Goal: Task Accomplishment & Management: Complete application form

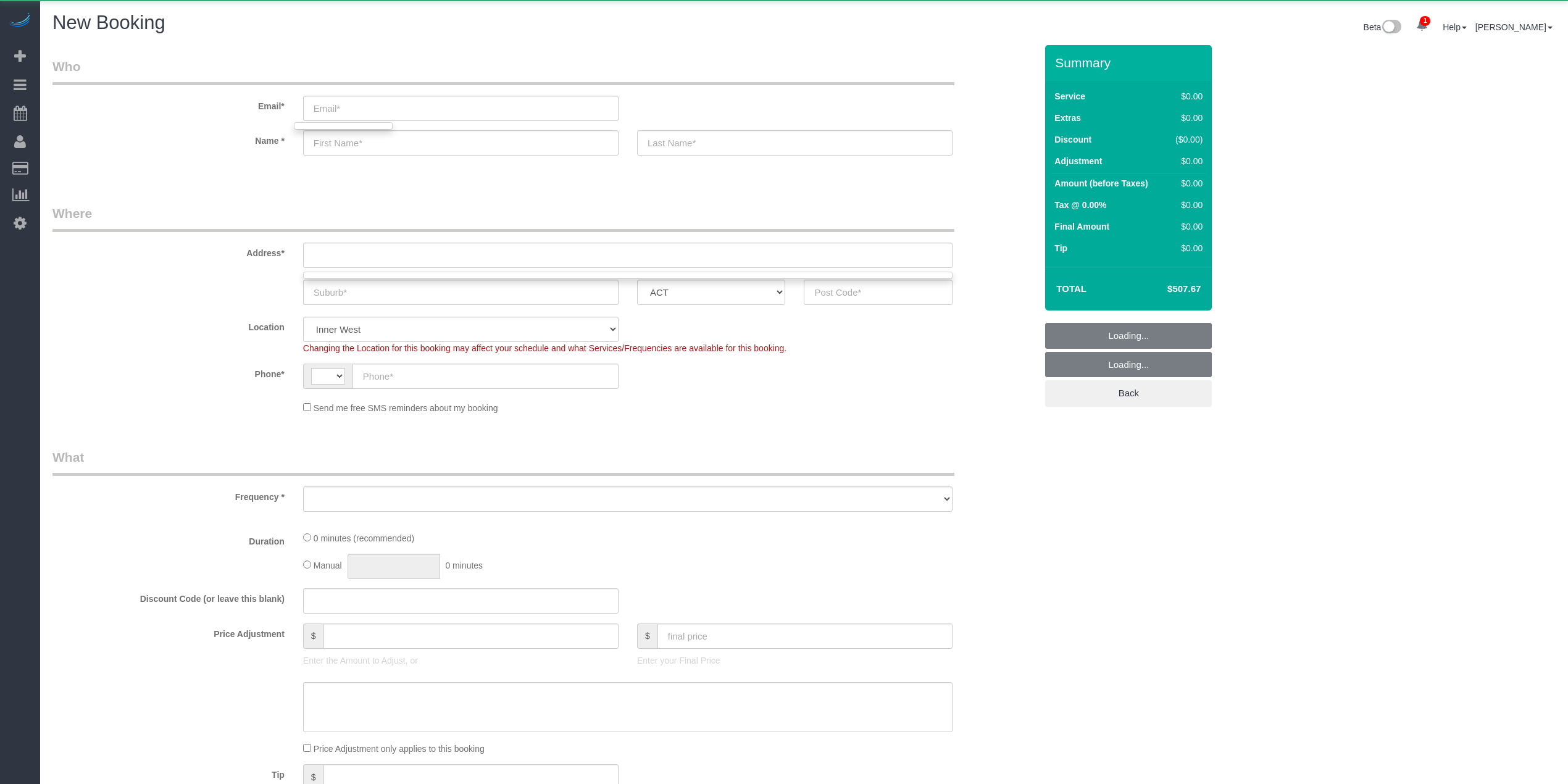
select select "object:484"
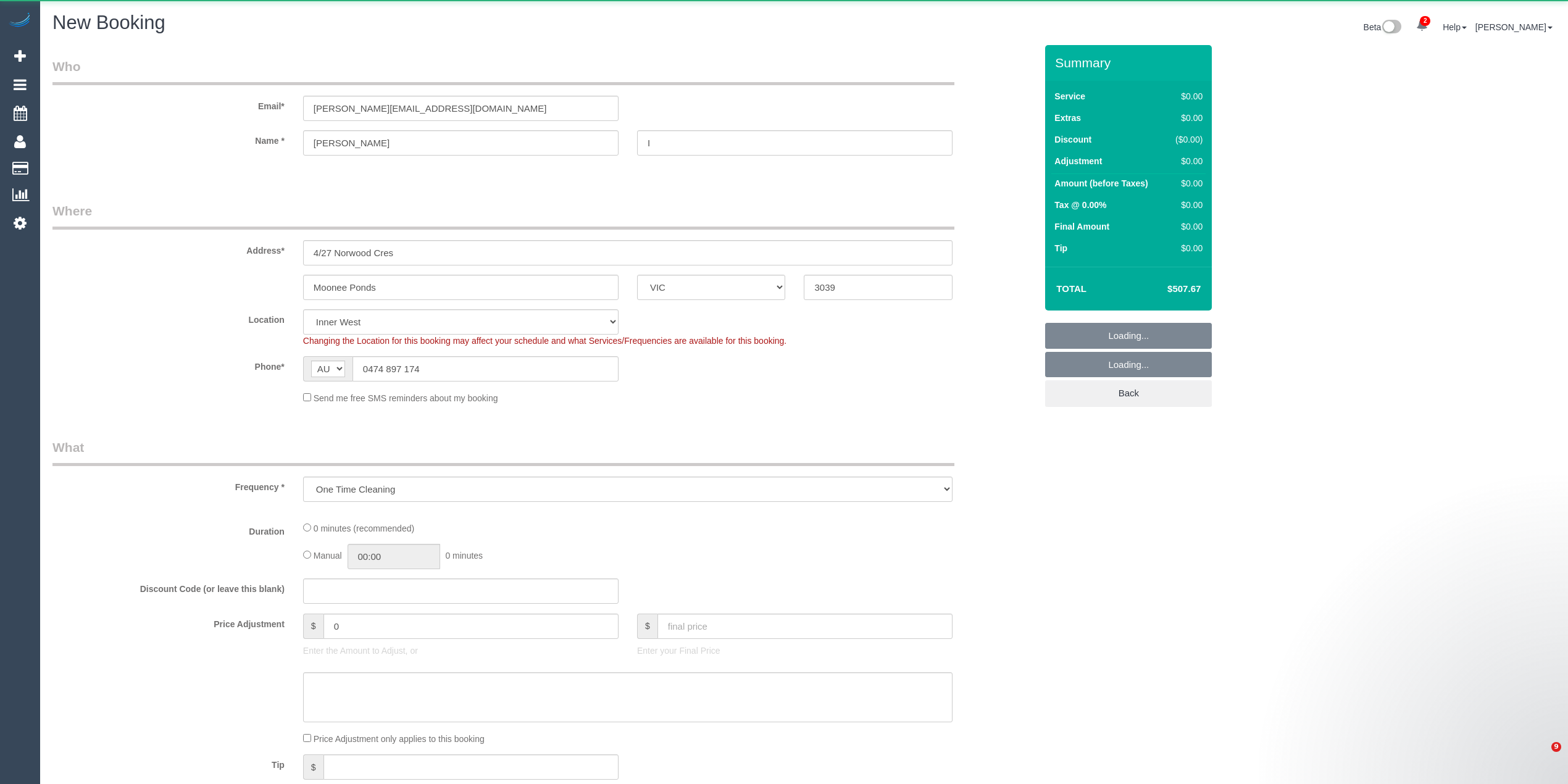
select select "VIC"
select select "number:27"
select select "number:14"
select select "number:19"
select select "number:36"
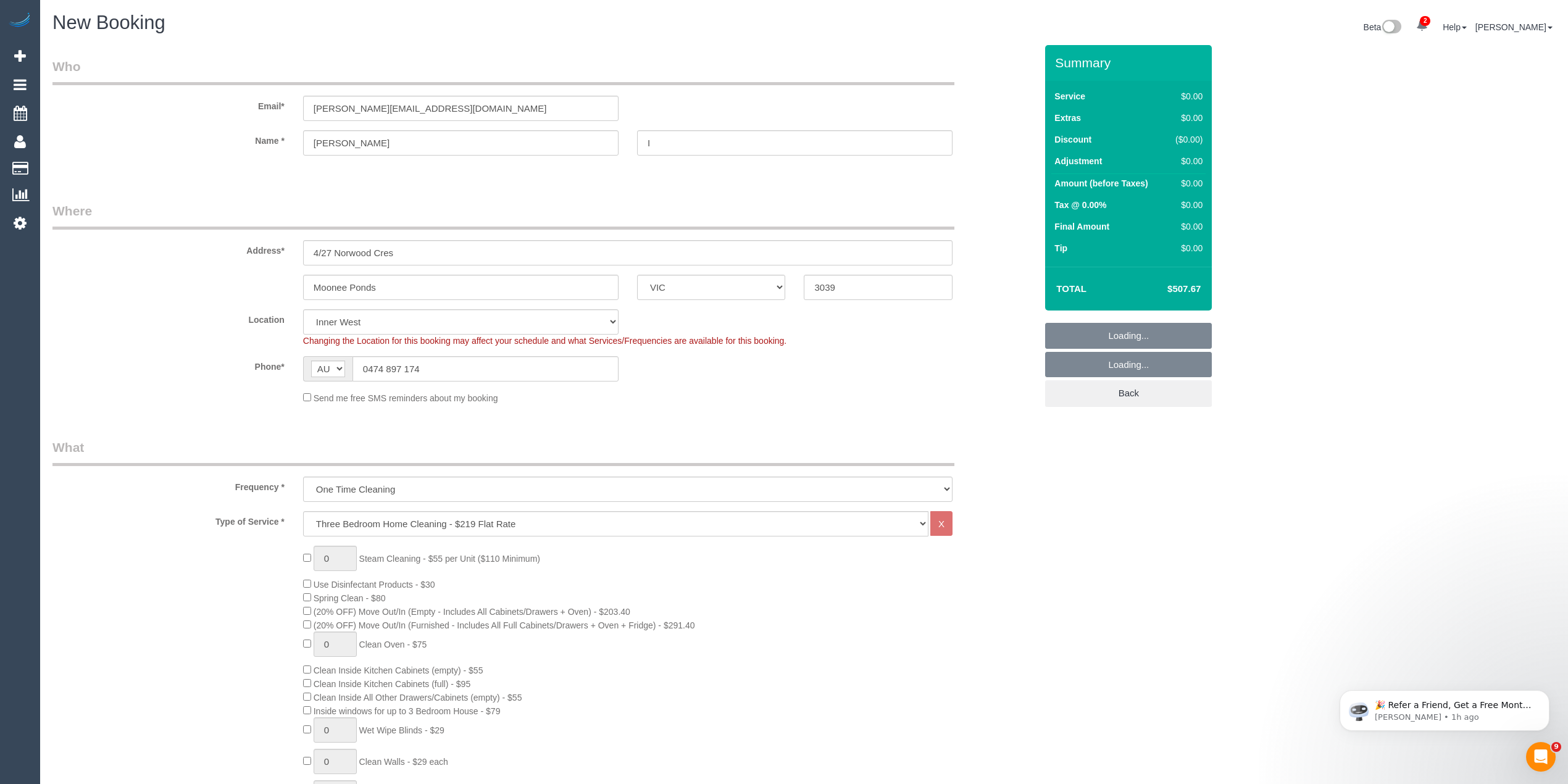
select select "object:1558"
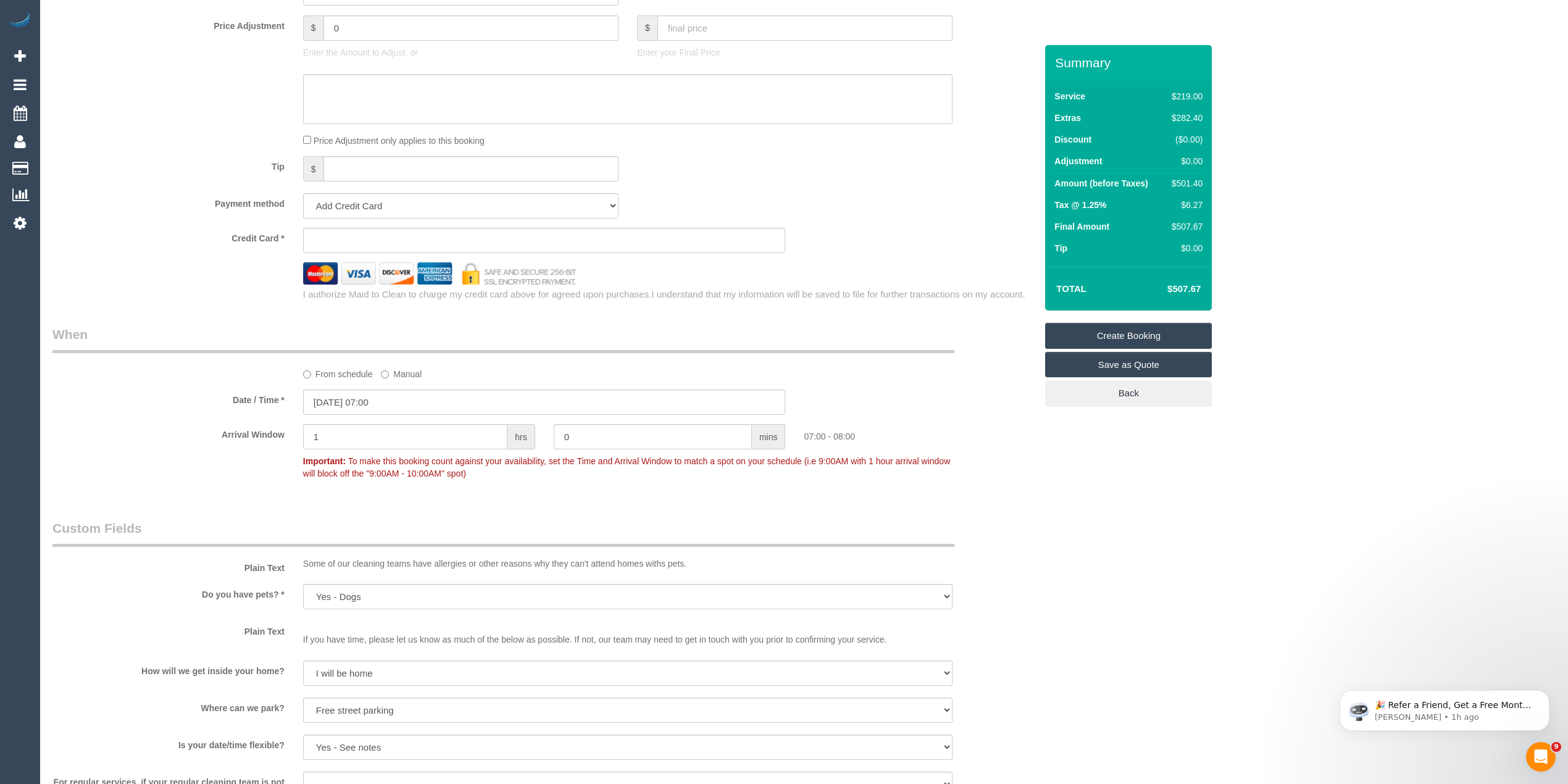
scroll to position [1338, 0]
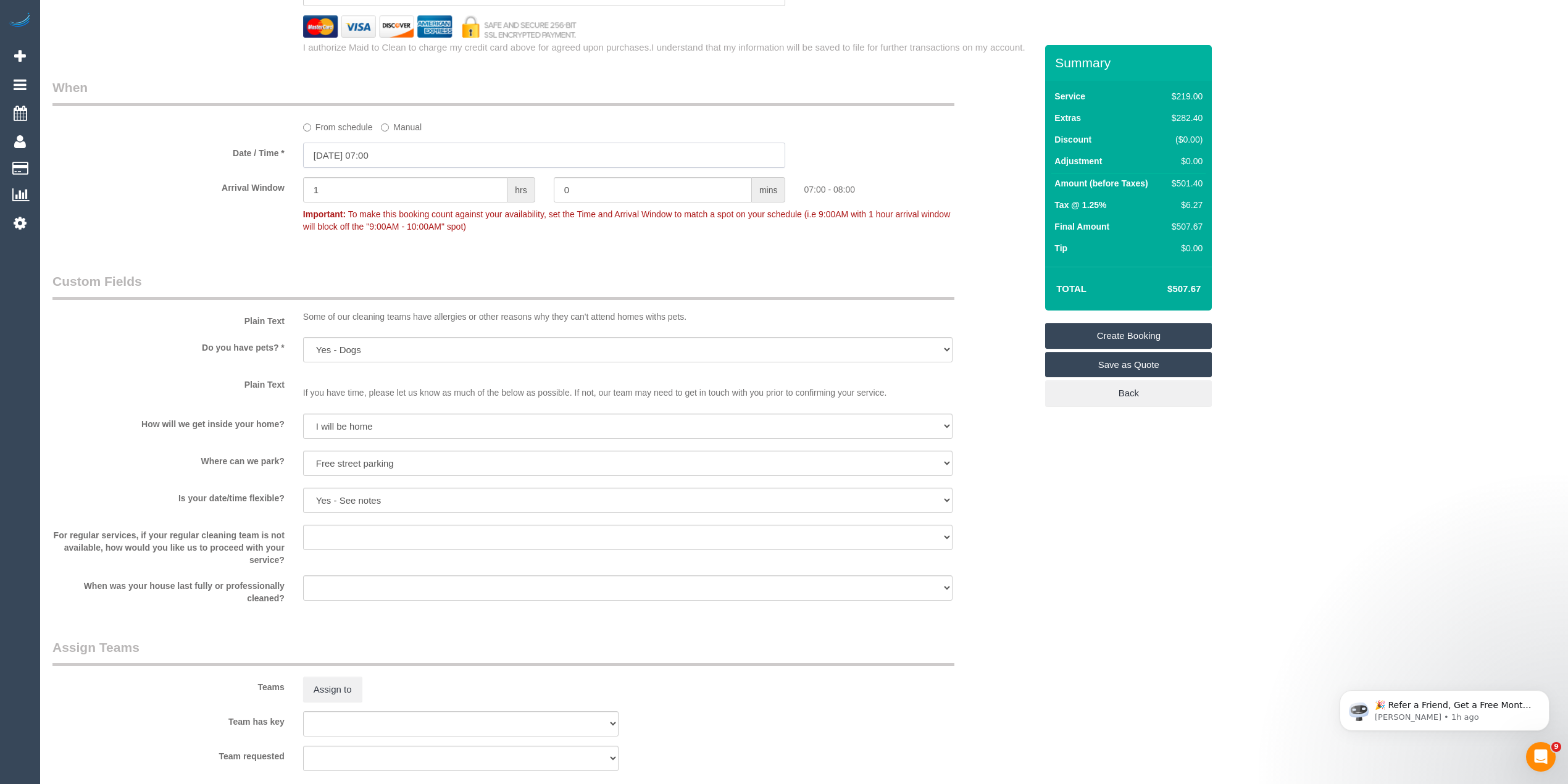
click at [363, 149] on input "22/08/2025 07:00" at bounding box center [545, 155] width 483 height 25
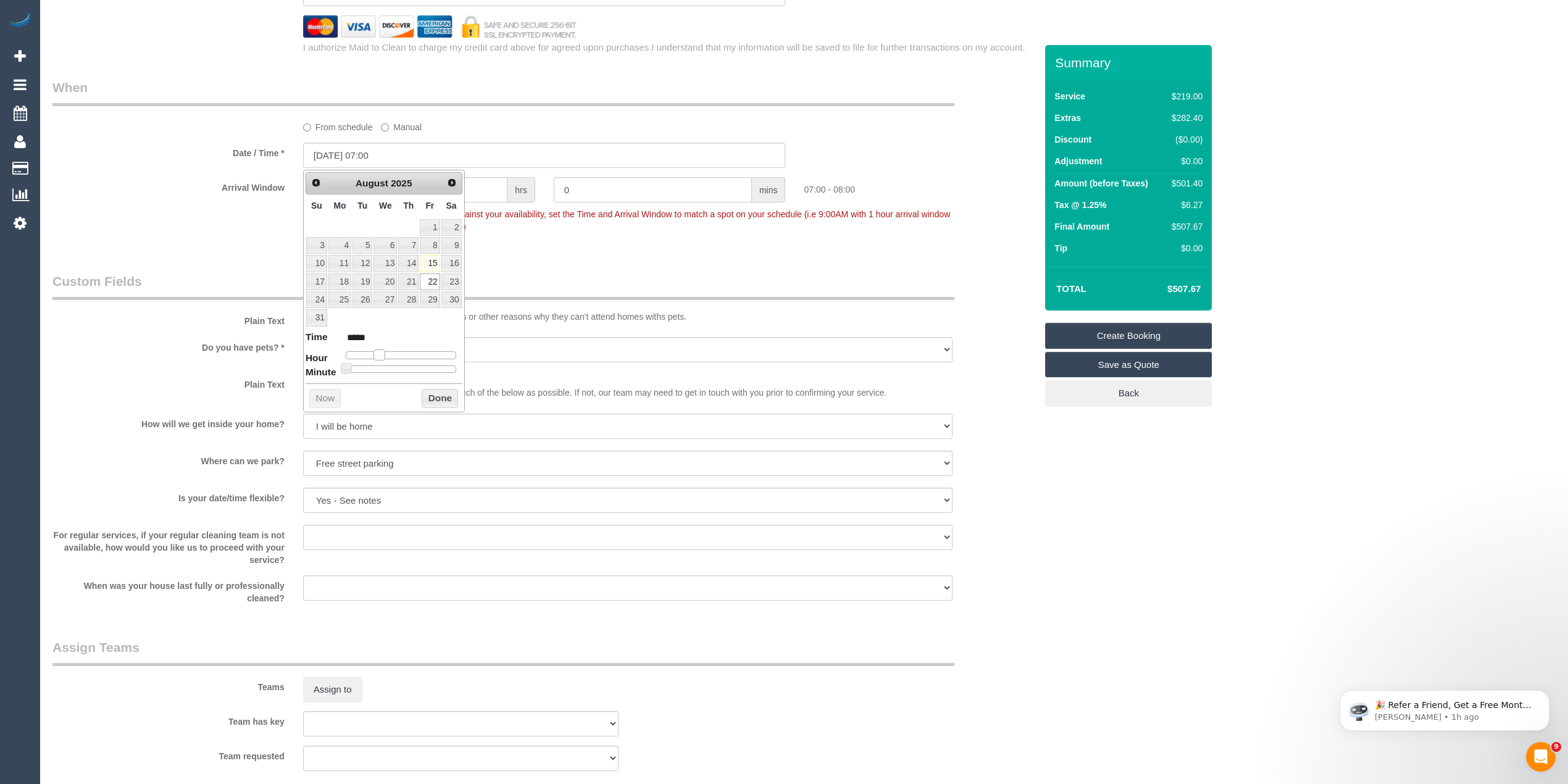
type input "22/08/2025 08:00"
type input "*****"
type input "22/08/2025 09:00"
type input "*****"
type input "22/08/2025 08:00"
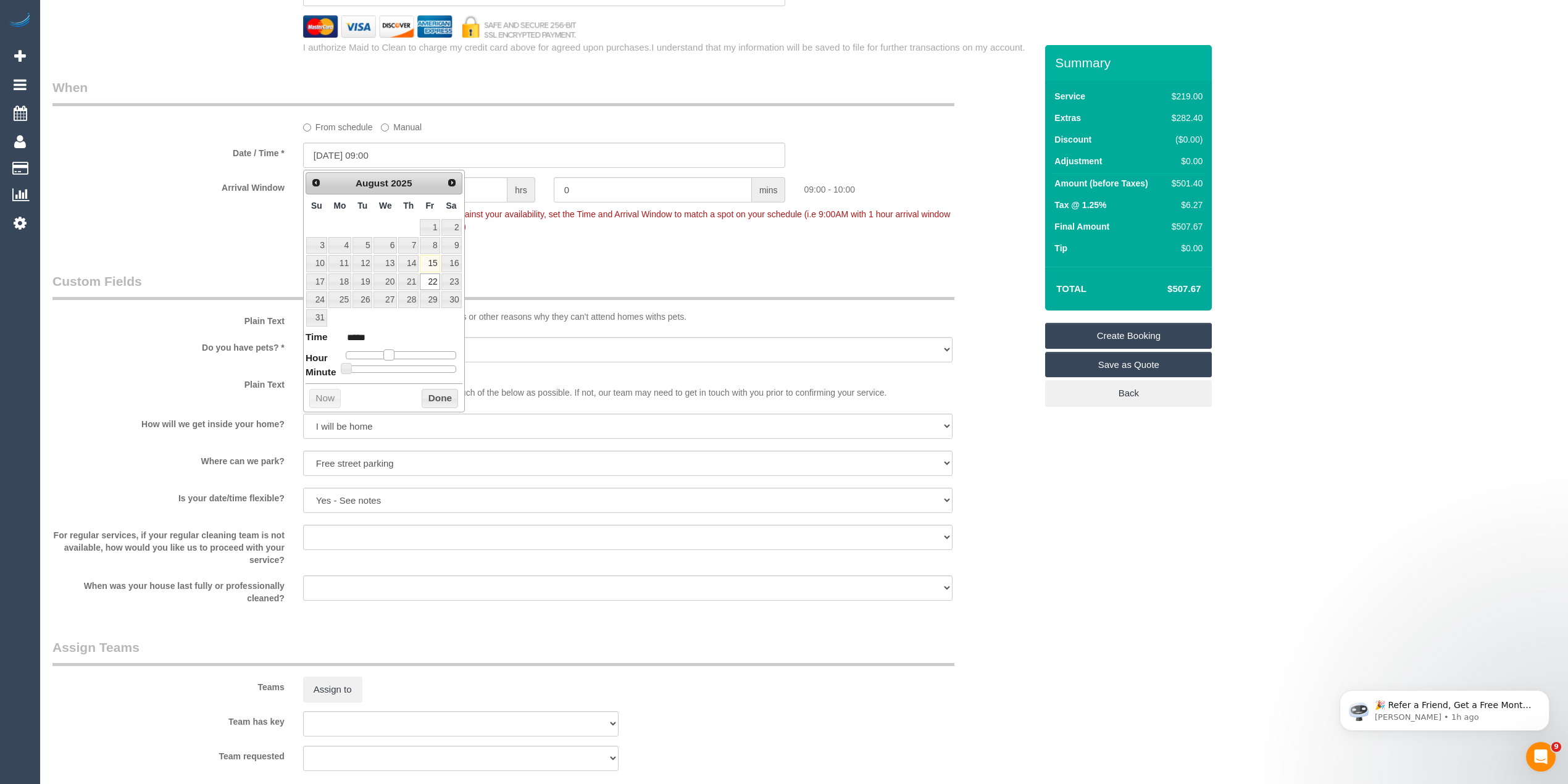
type input "*****"
click at [385, 354] on span at bounding box center [384, 354] width 11 height 11
type input "22/08/2025 08:05"
type input "*****"
type input "22/08/2025 08:10"
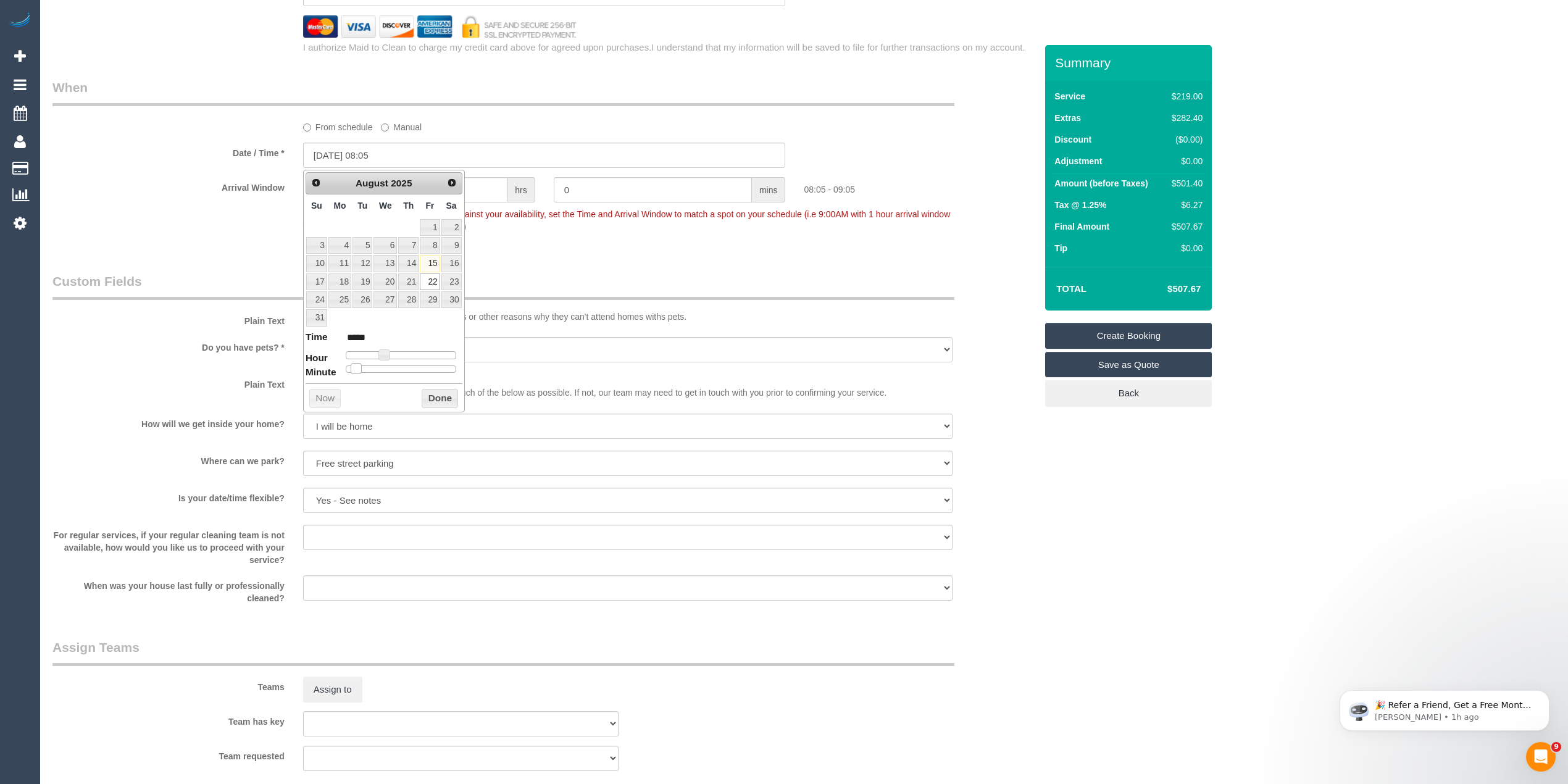
type input "*****"
type input "22/08/2025 08:15"
type input "*****"
type input "22/08/2025 08:20"
type input "*****"
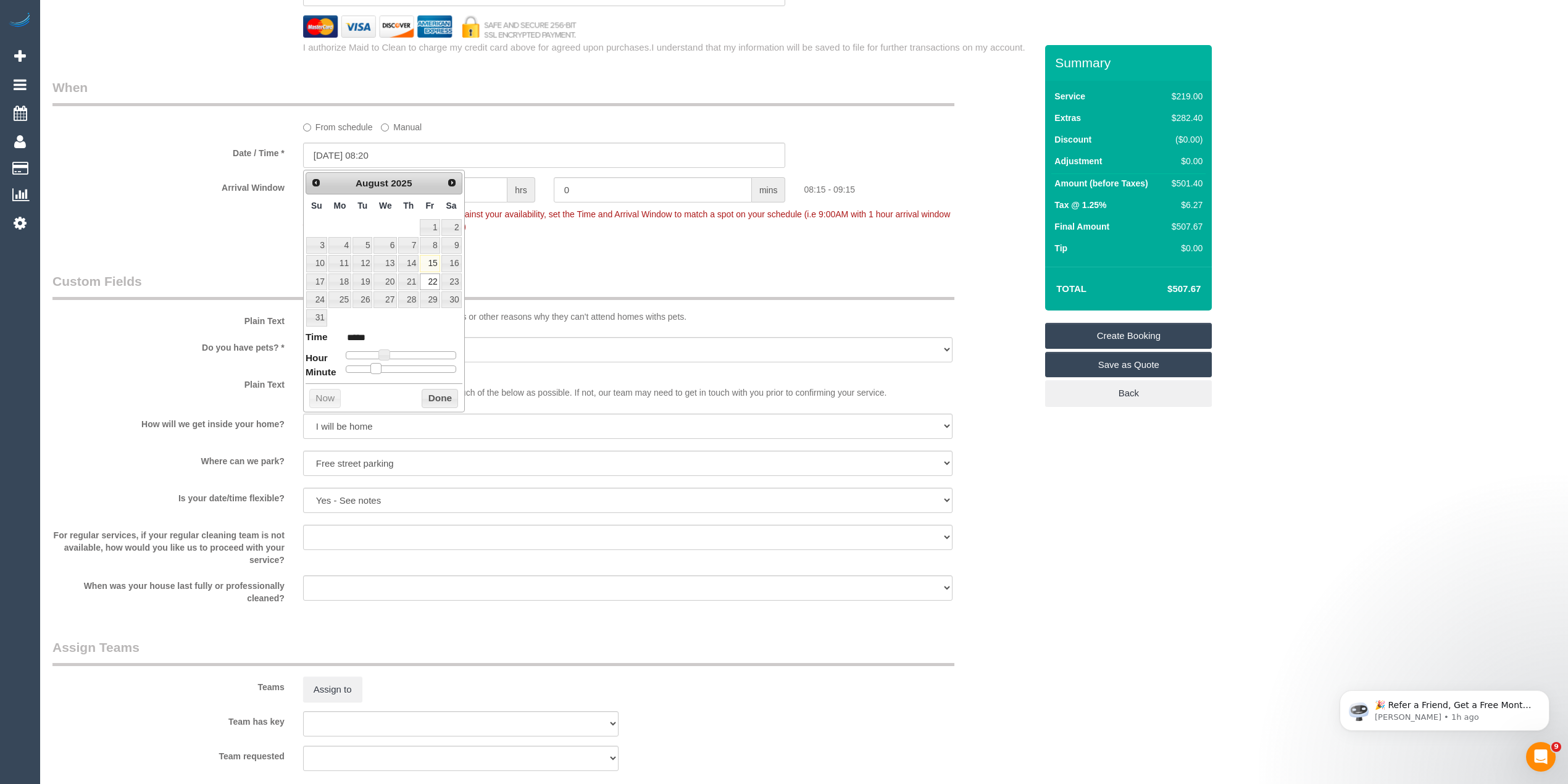
type input "22/08/2025 08:25"
type input "*****"
type input "22/08/2025 08:35"
type input "*****"
type input "[DATE] 08:30"
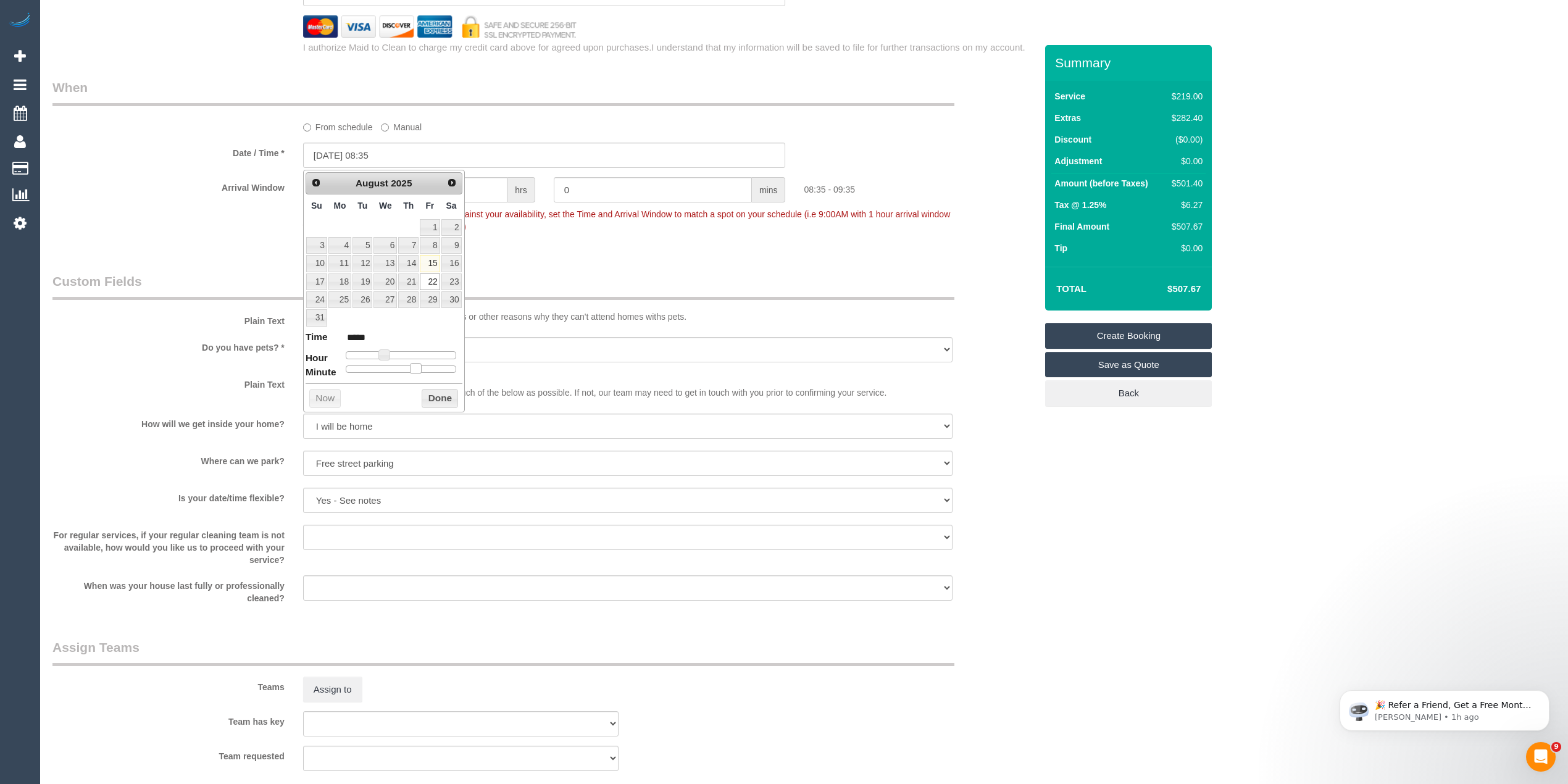
type input "*****"
drag, startPoint x: 346, startPoint y: 371, endPoint x: 409, endPoint y: 373, distance: 63.0
click at [409, 373] on span at bounding box center [405, 369] width 11 height 11
click at [447, 403] on button "Done" at bounding box center [439, 399] width 37 height 20
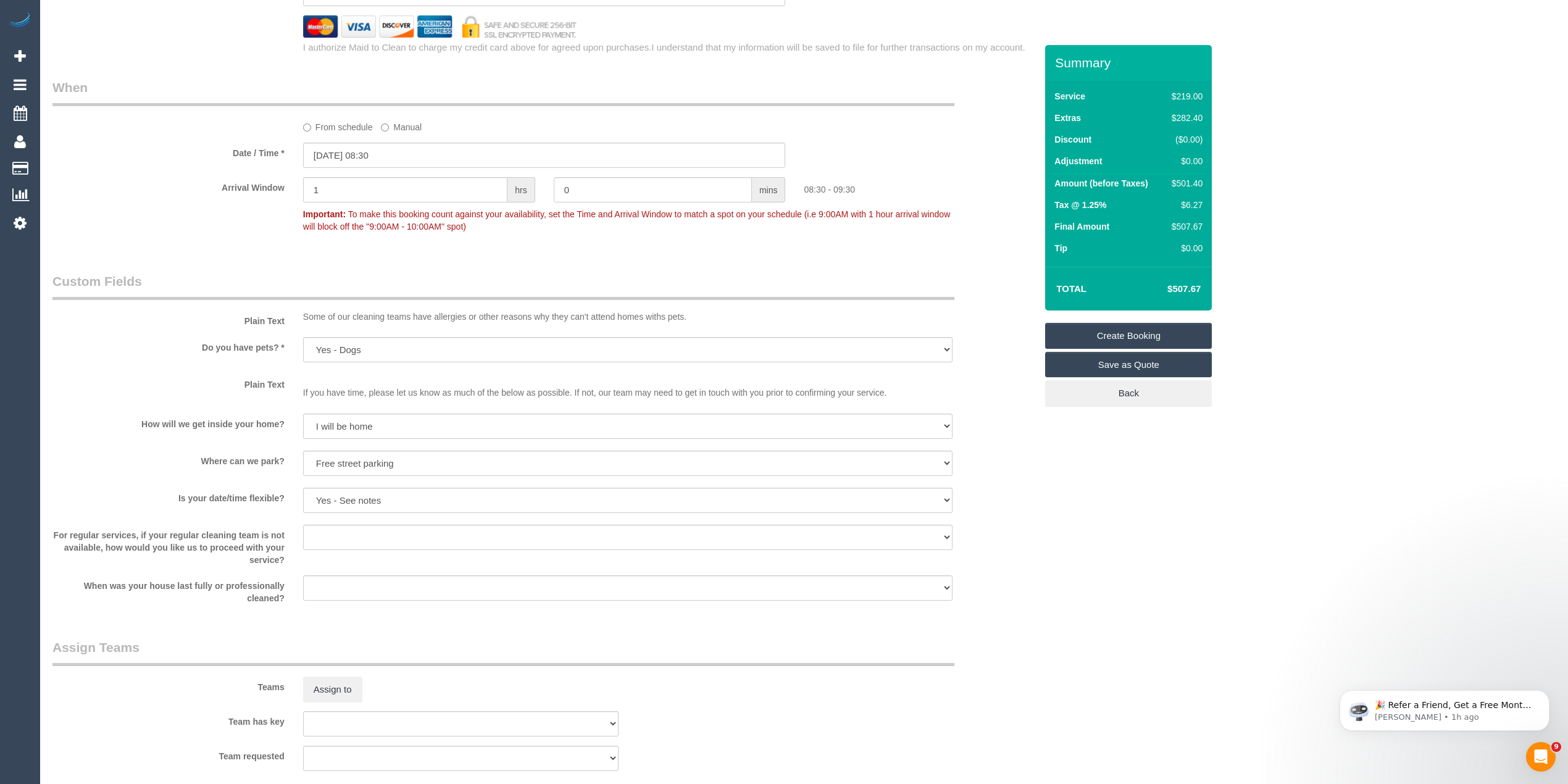
click at [1038, 492] on div "Is your date/time flexible? Yes - date and time Yes - date but not time Yes - t…" at bounding box center [544, 501] width 1002 height 28
click at [176, 113] on div "From schedule Manual" at bounding box center [544, 106] width 1002 height 55
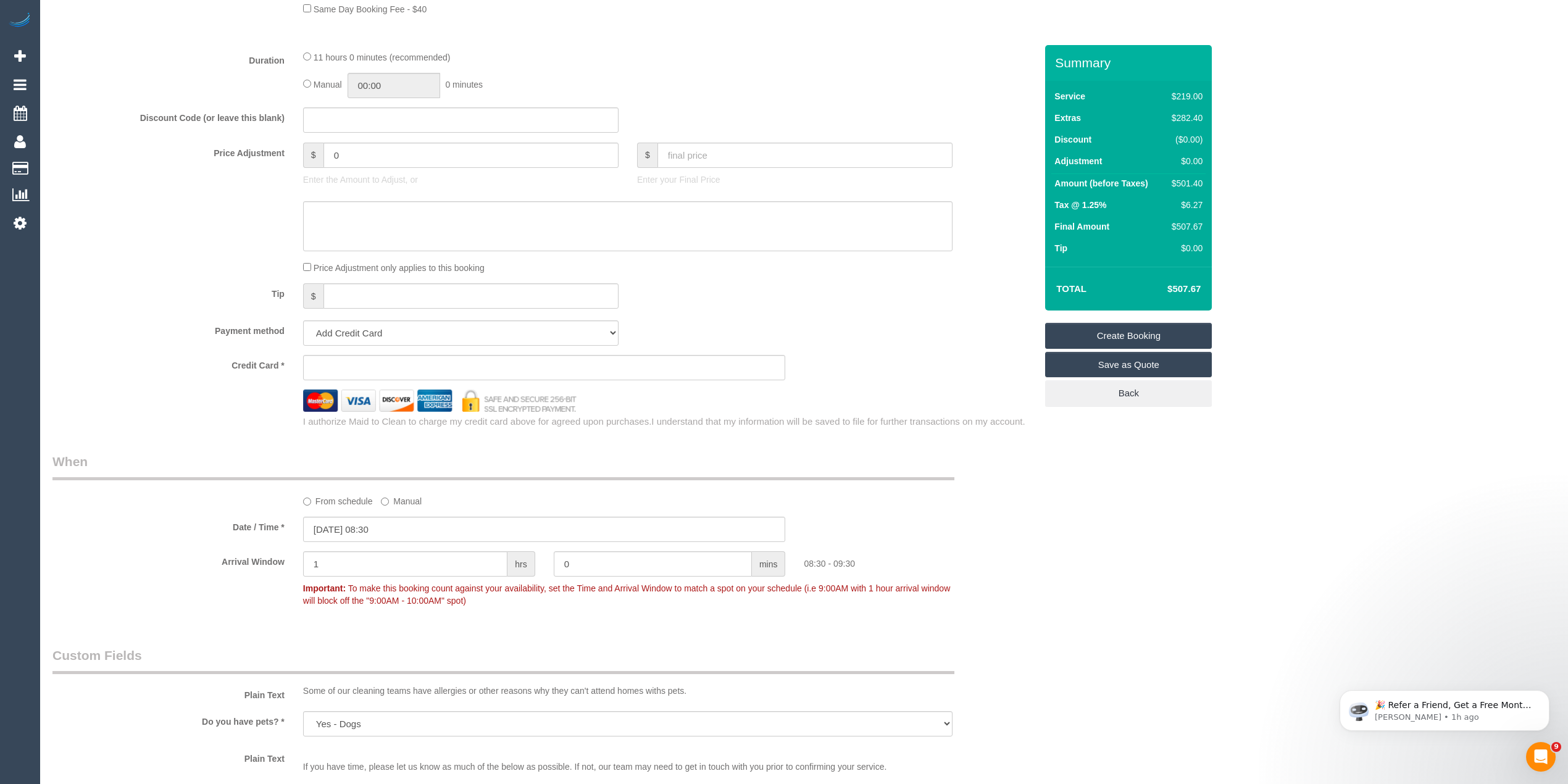
scroll to position [926, 0]
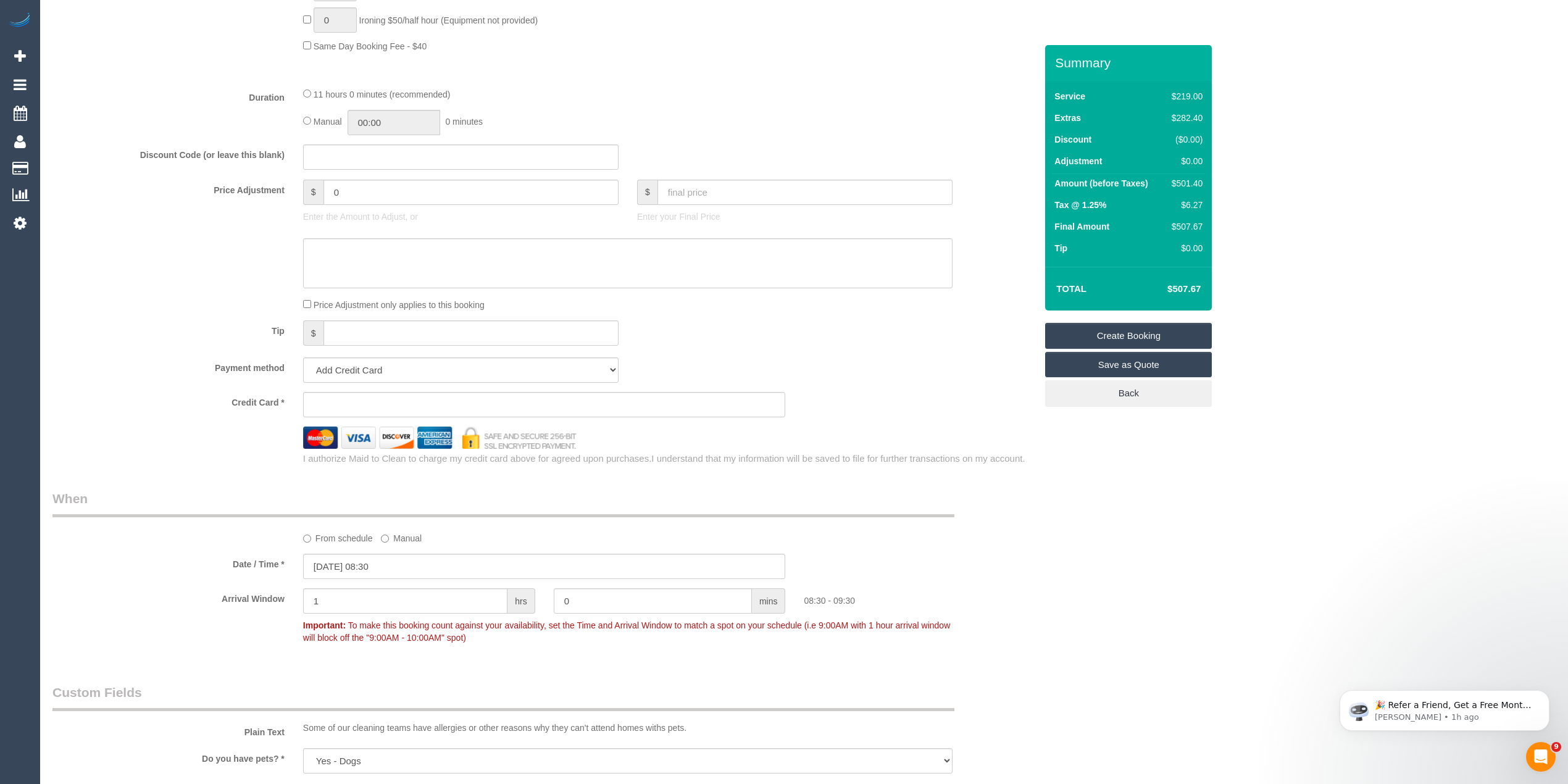
click at [327, 417] on sui-stripe-card at bounding box center [545, 405] width 483 height 25
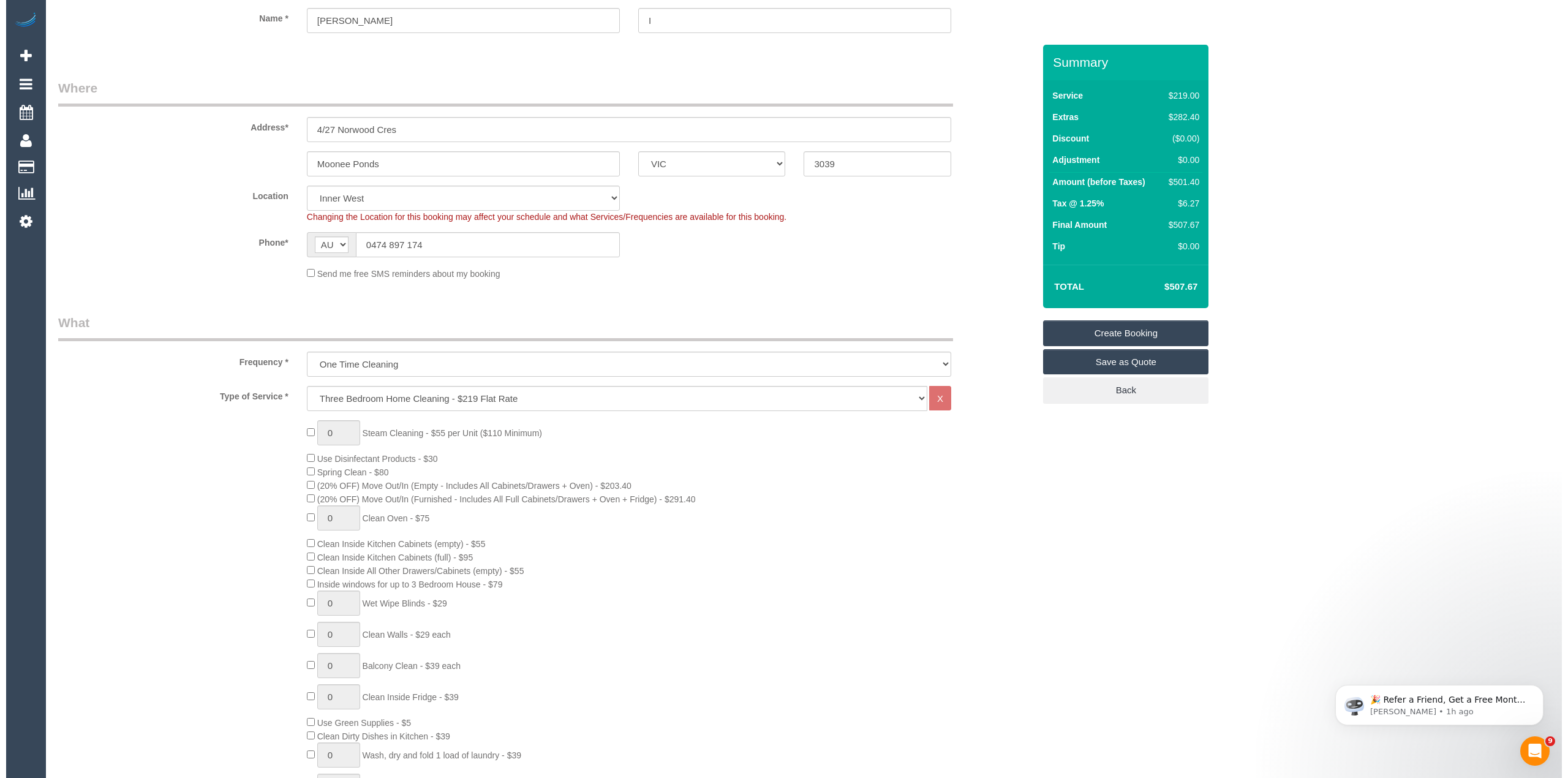
scroll to position [0, 0]
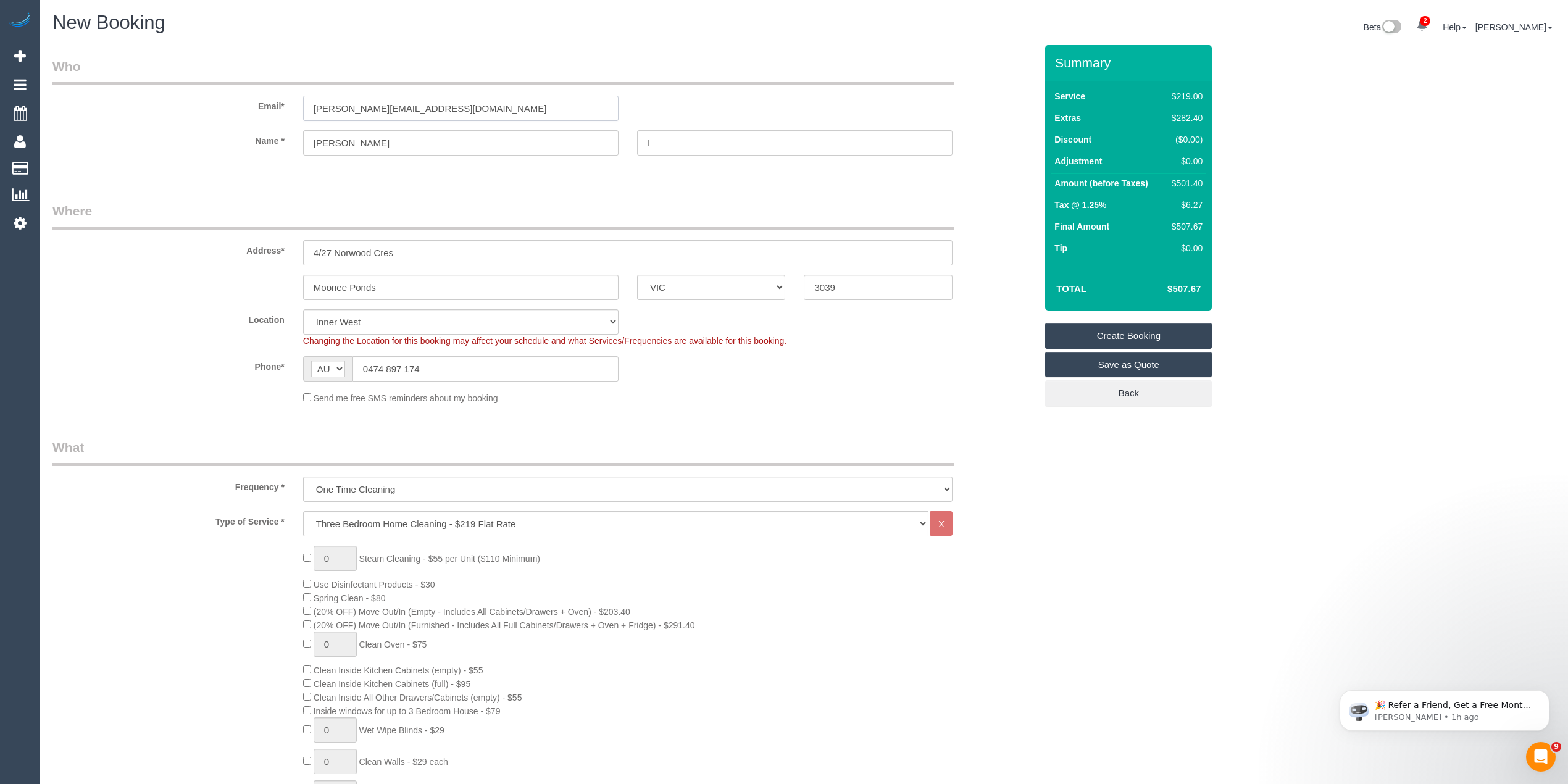
drag, startPoint x: 468, startPoint y: 101, endPoint x: 117, endPoint y: 67, distance: 352.6
click at [117, 67] on fieldset "Who Email* benny.ih@proton.me Name * Dee I" at bounding box center [545, 117] width 984 height 120
click at [1136, 335] on link "Create Booking" at bounding box center [1129, 336] width 167 height 26
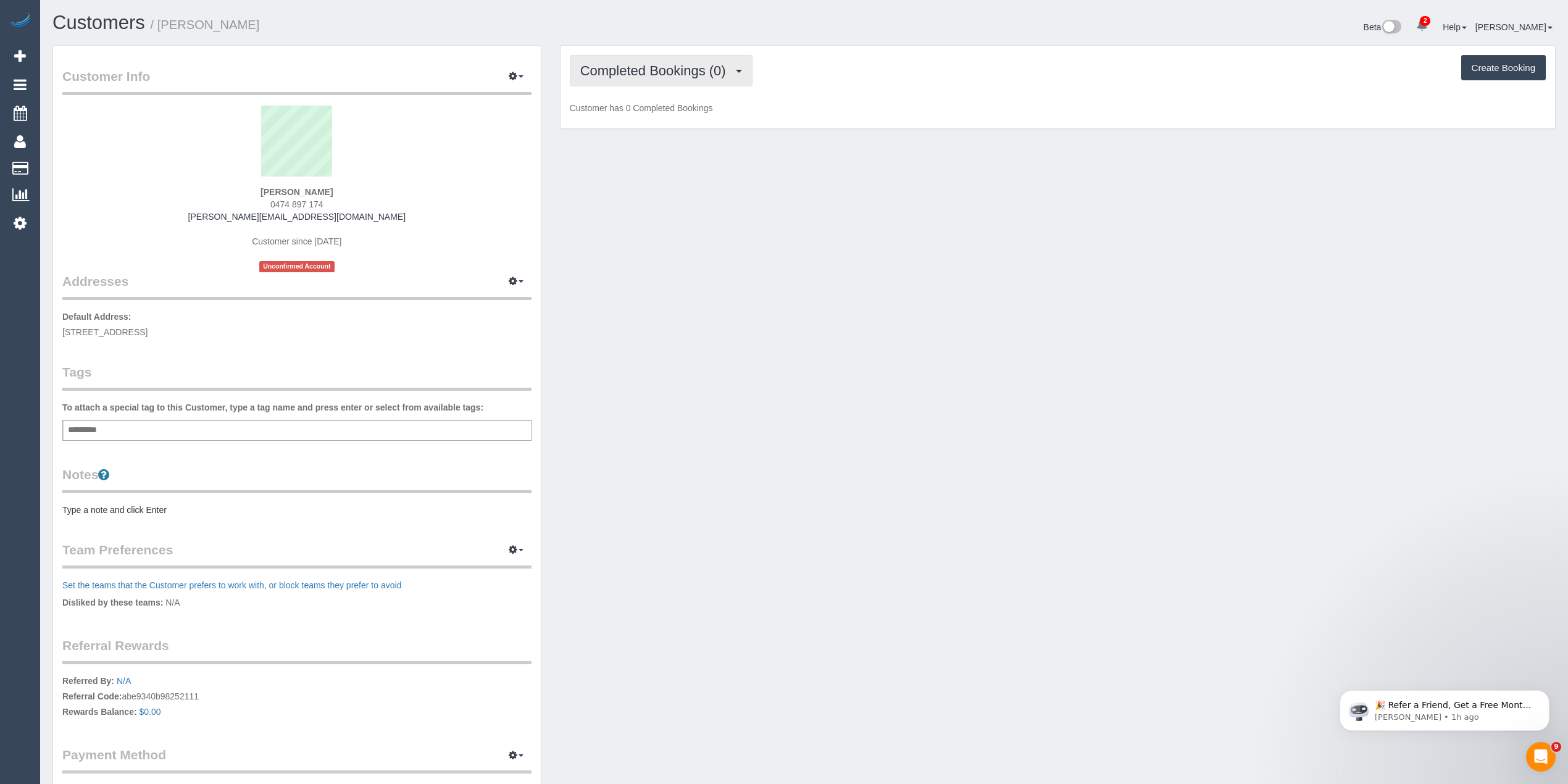
click at [646, 60] on button "Completed Bookings (0)" at bounding box center [661, 71] width 183 height 31
click at [678, 117] on link "Upcoming Bookings (1)" at bounding box center [635, 115] width 129 height 16
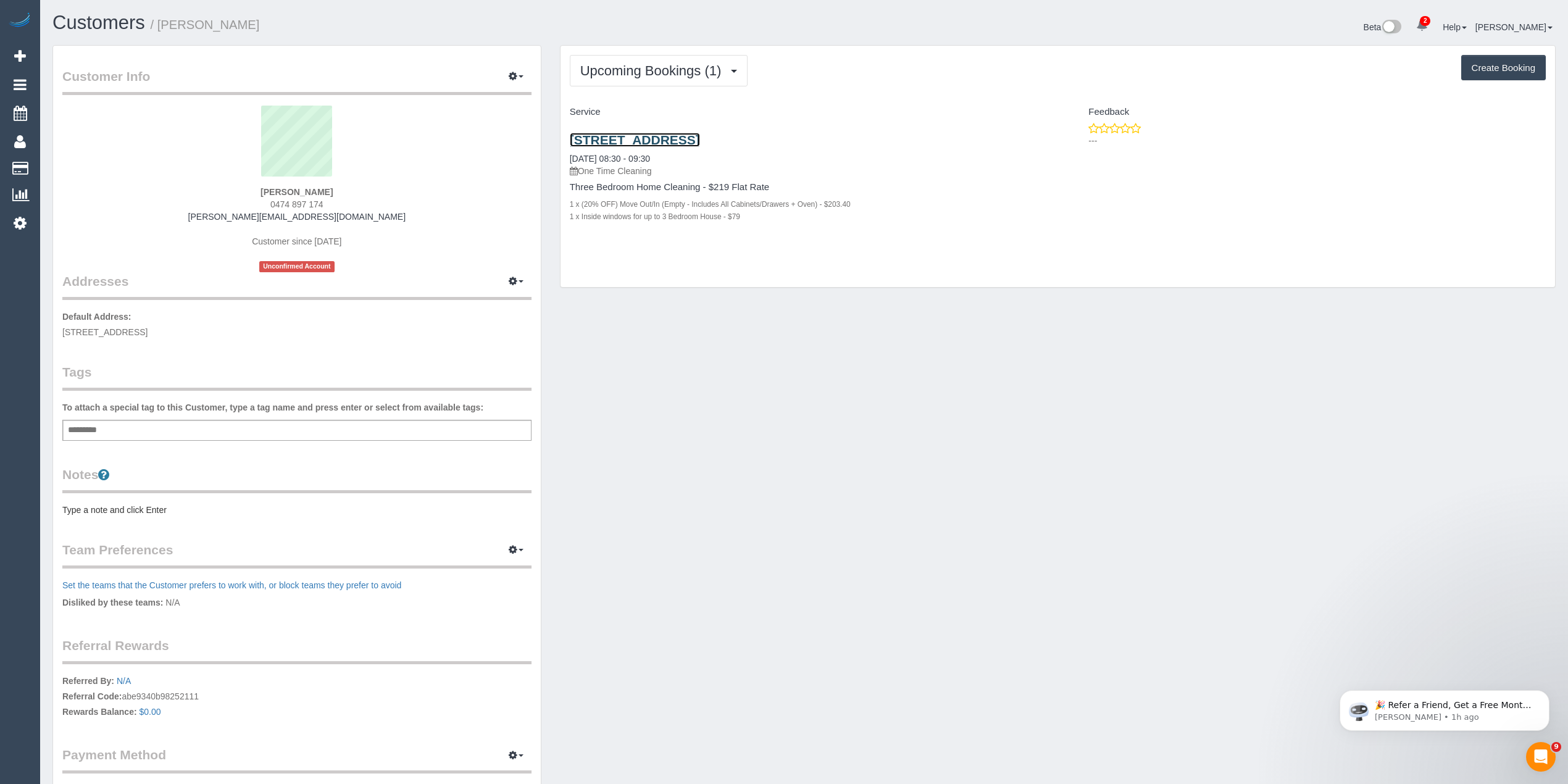
click at [653, 138] on link "4/27 Norwood Cres, Moonee Ponds, VIC 3039" at bounding box center [635, 140] width 130 height 14
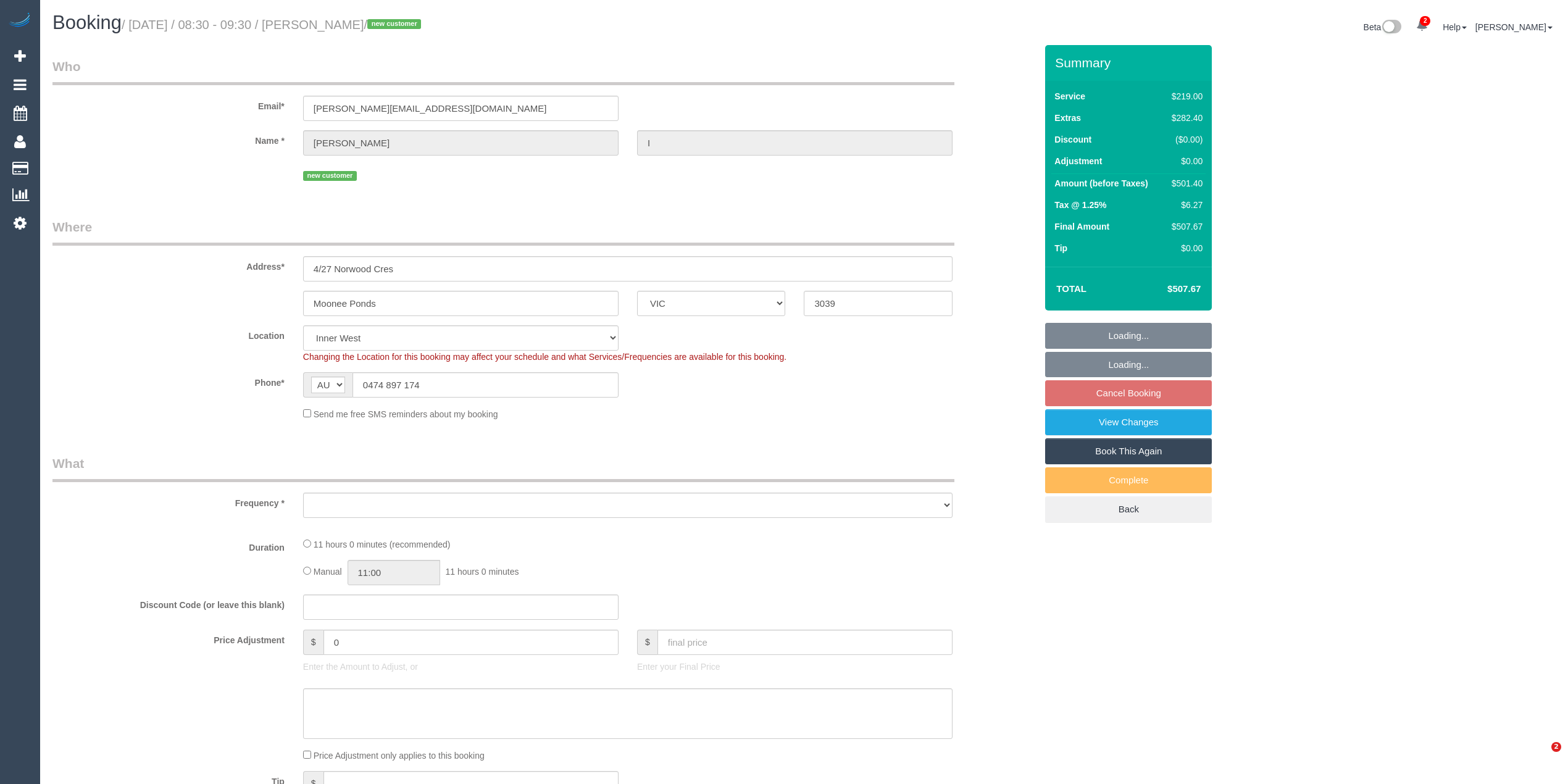
select select "VIC"
select select "number:27"
select select "number:14"
select select "number:19"
select select "number:36"
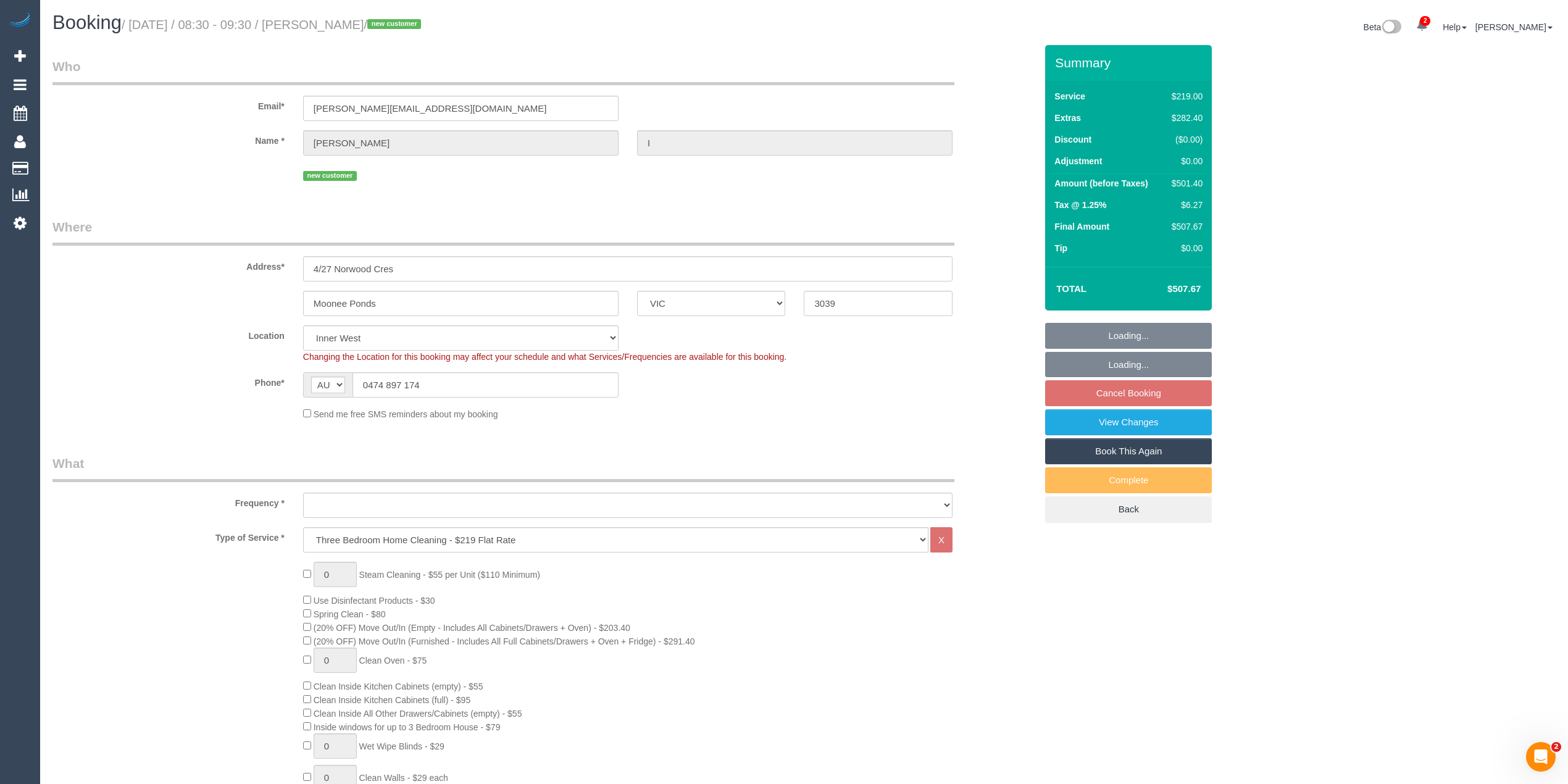
select select "object:793"
select select "string:stripe-pm_1RwB712GScqysDRV5s2OM6PU"
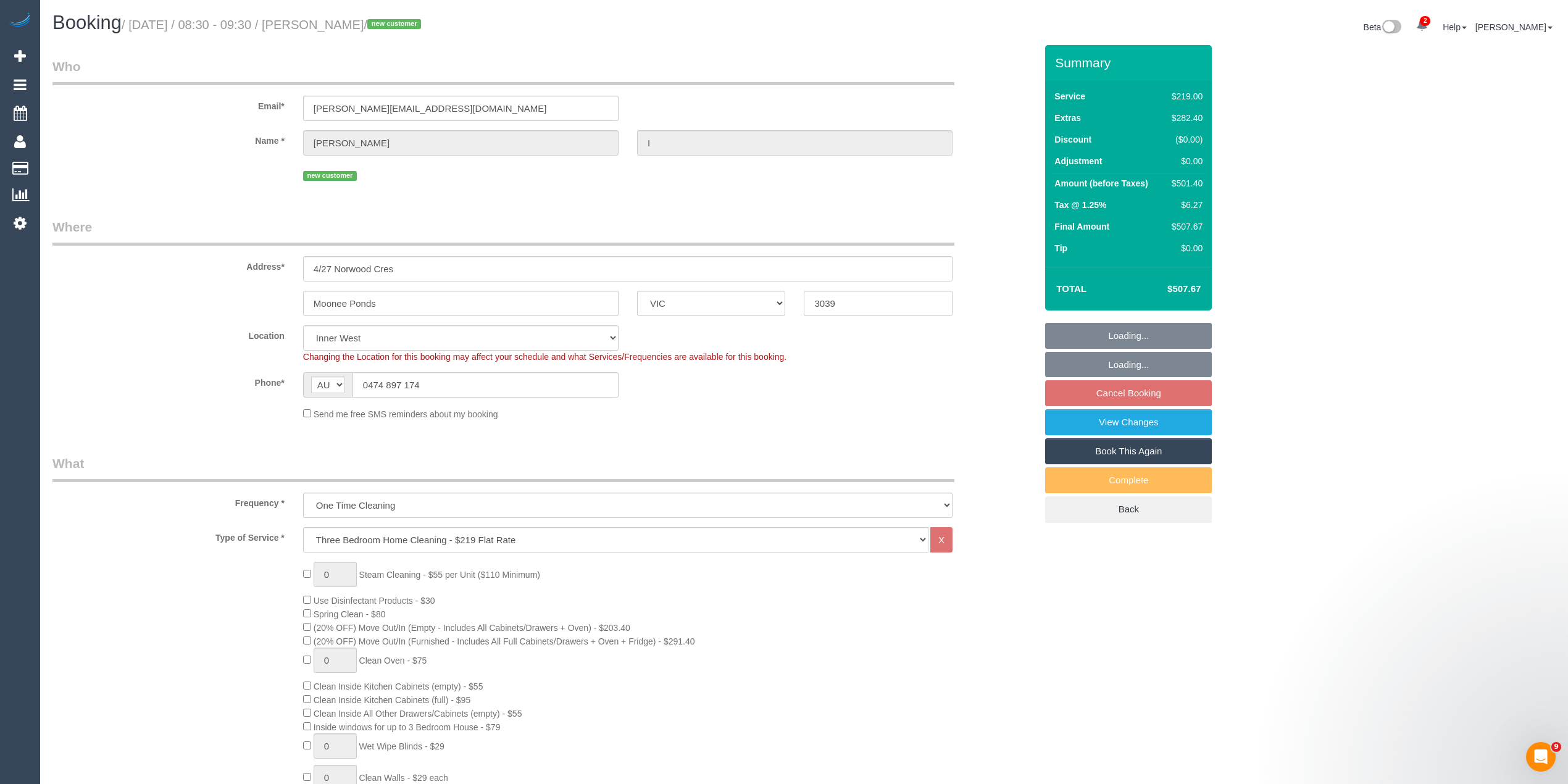
select select "object:798"
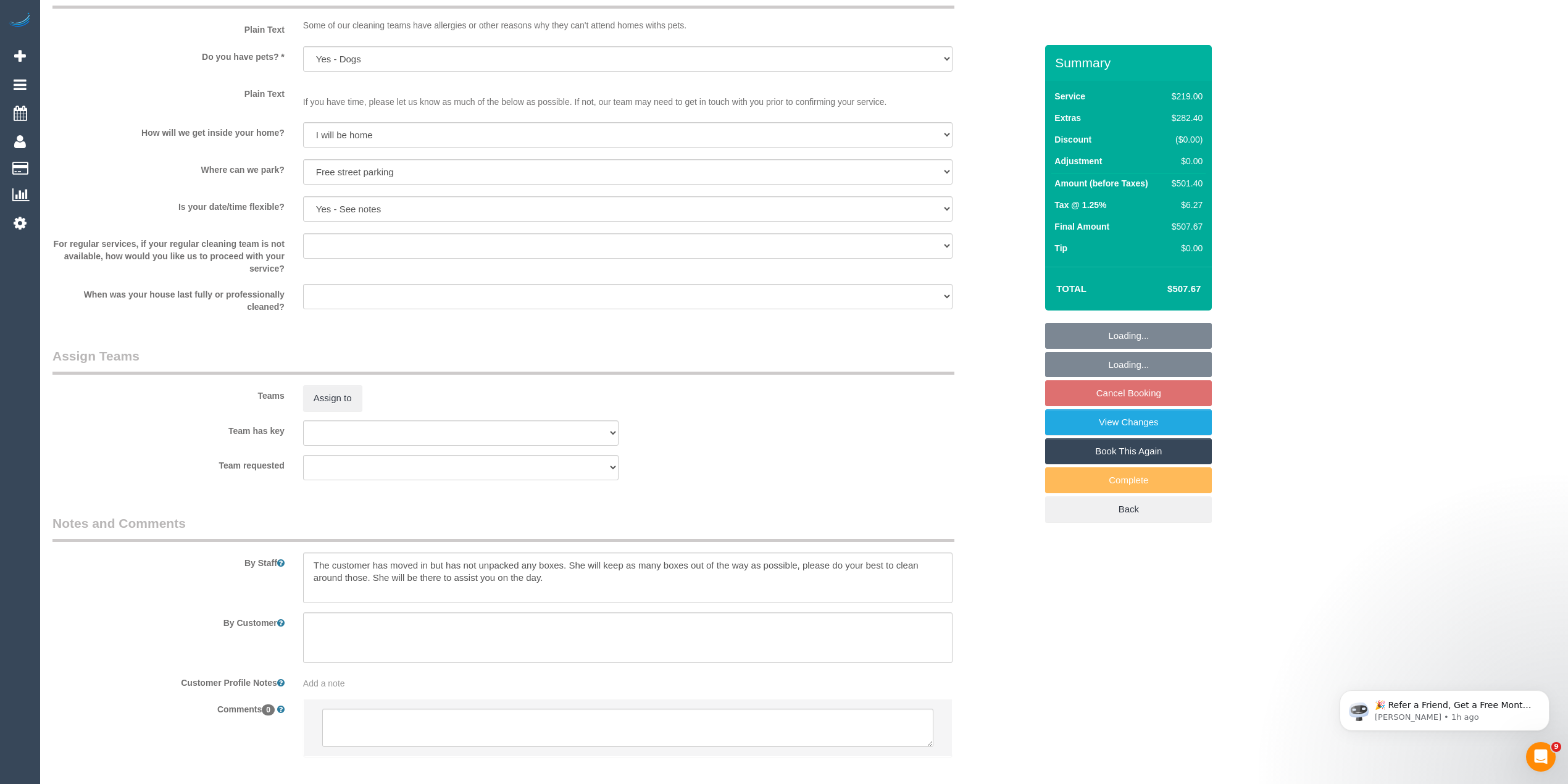
scroll to position [1636, 0]
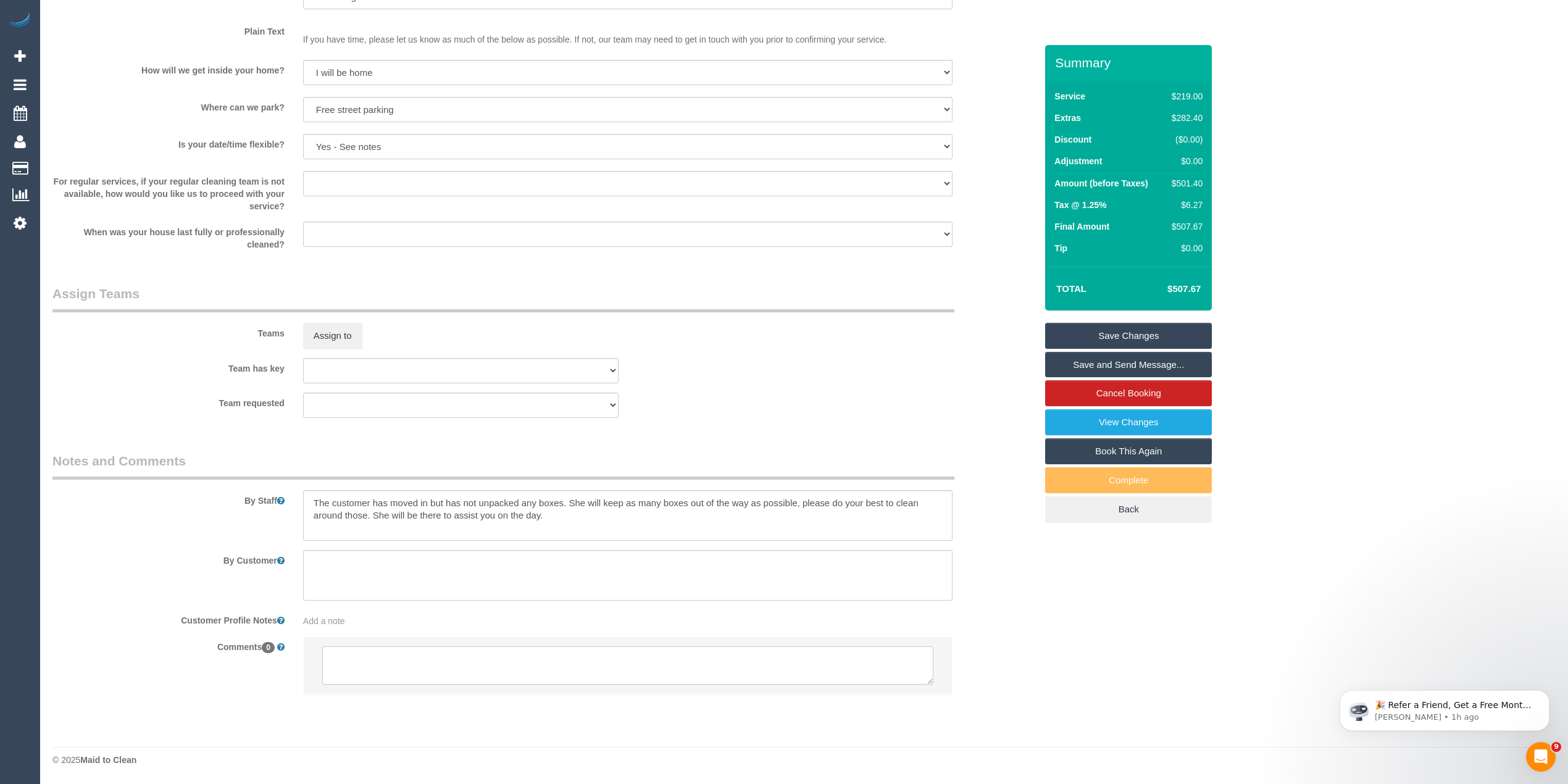
click at [443, 665] on textarea at bounding box center [628, 665] width 612 height 38
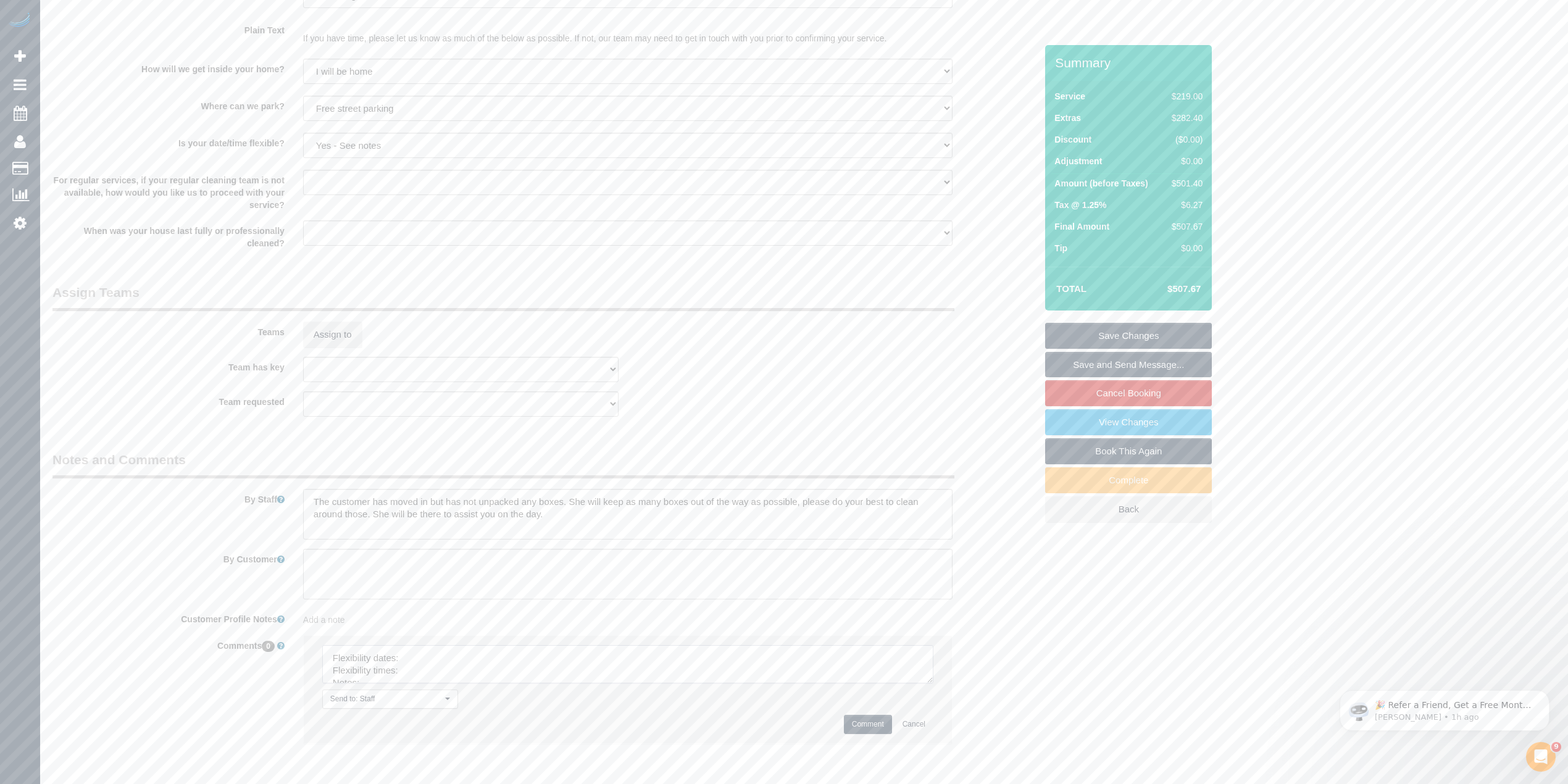
drag, startPoint x: 928, startPoint y: 680, endPoint x: 892, endPoint y: 763, distance: 90.5
click at [894, 683] on textarea at bounding box center [628, 664] width 612 height 38
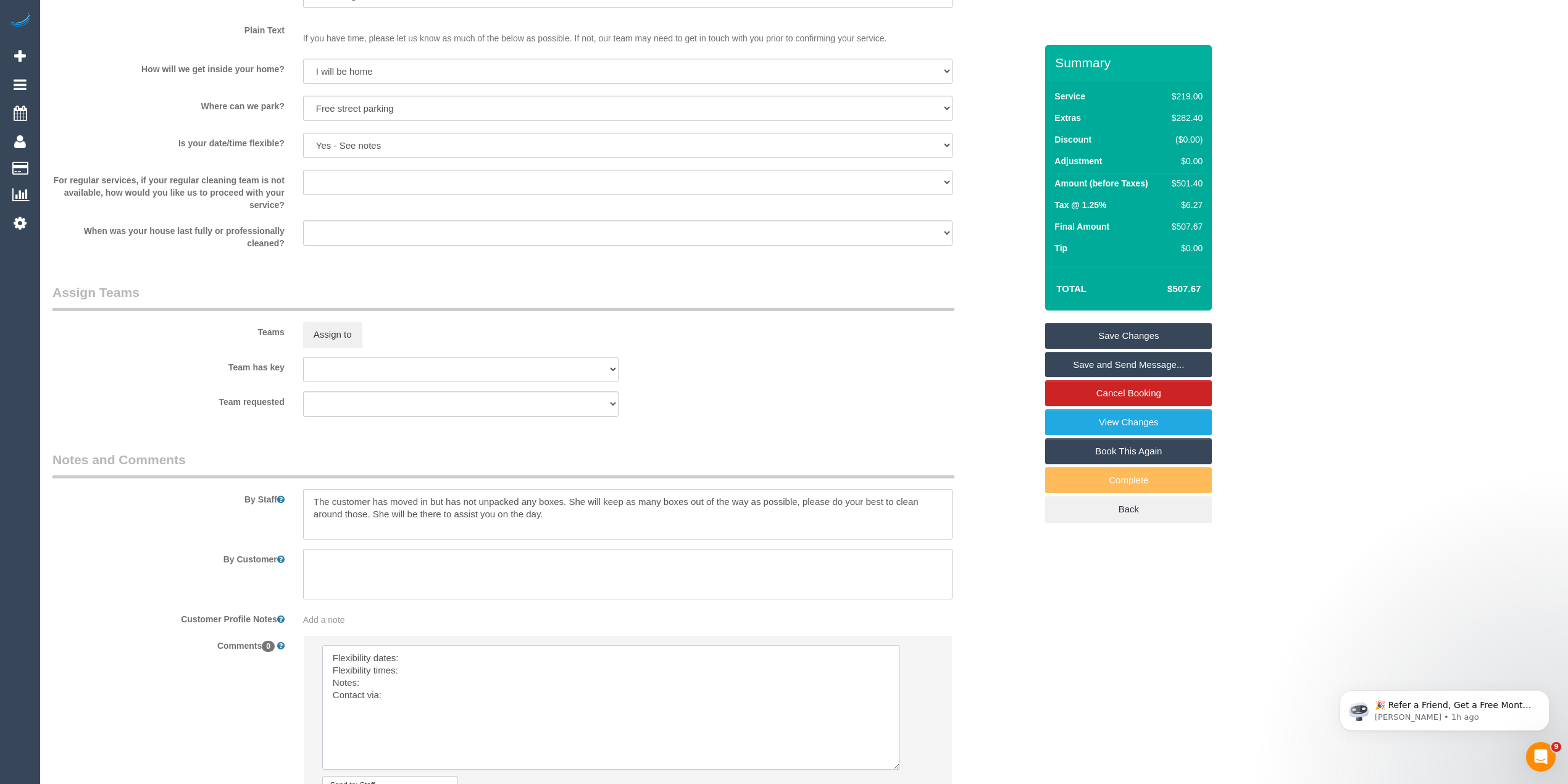
click at [435, 654] on textarea at bounding box center [611, 708] width 578 height 125
click at [435, 670] on textarea at bounding box center [611, 708] width 578 height 125
click at [410, 689] on textarea at bounding box center [611, 708] width 578 height 125
click at [463, 680] on textarea at bounding box center [611, 708] width 578 height 125
click at [410, 699] on textarea at bounding box center [611, 708] width 578 height 125
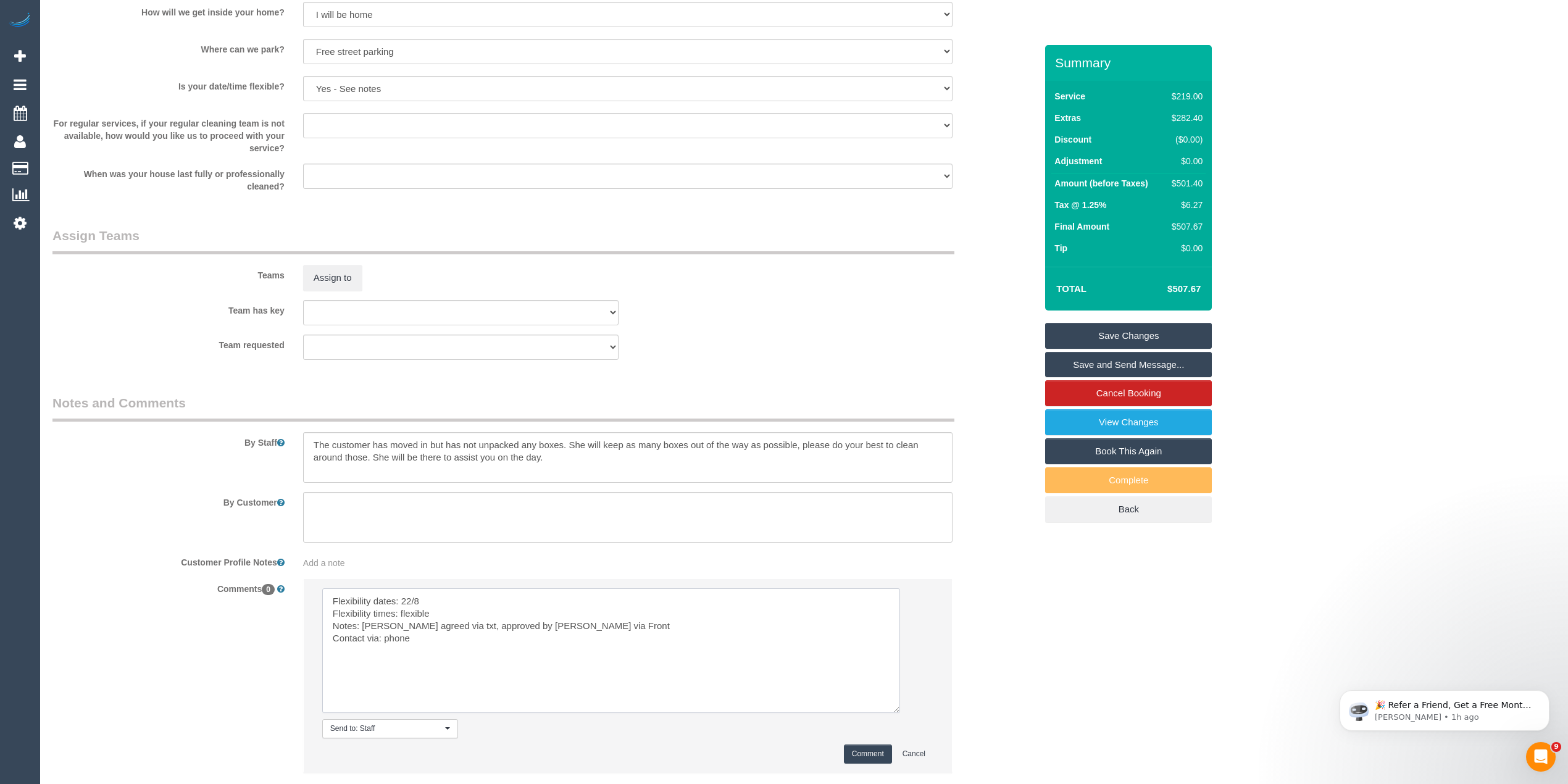
scroll to position [1718, 0]
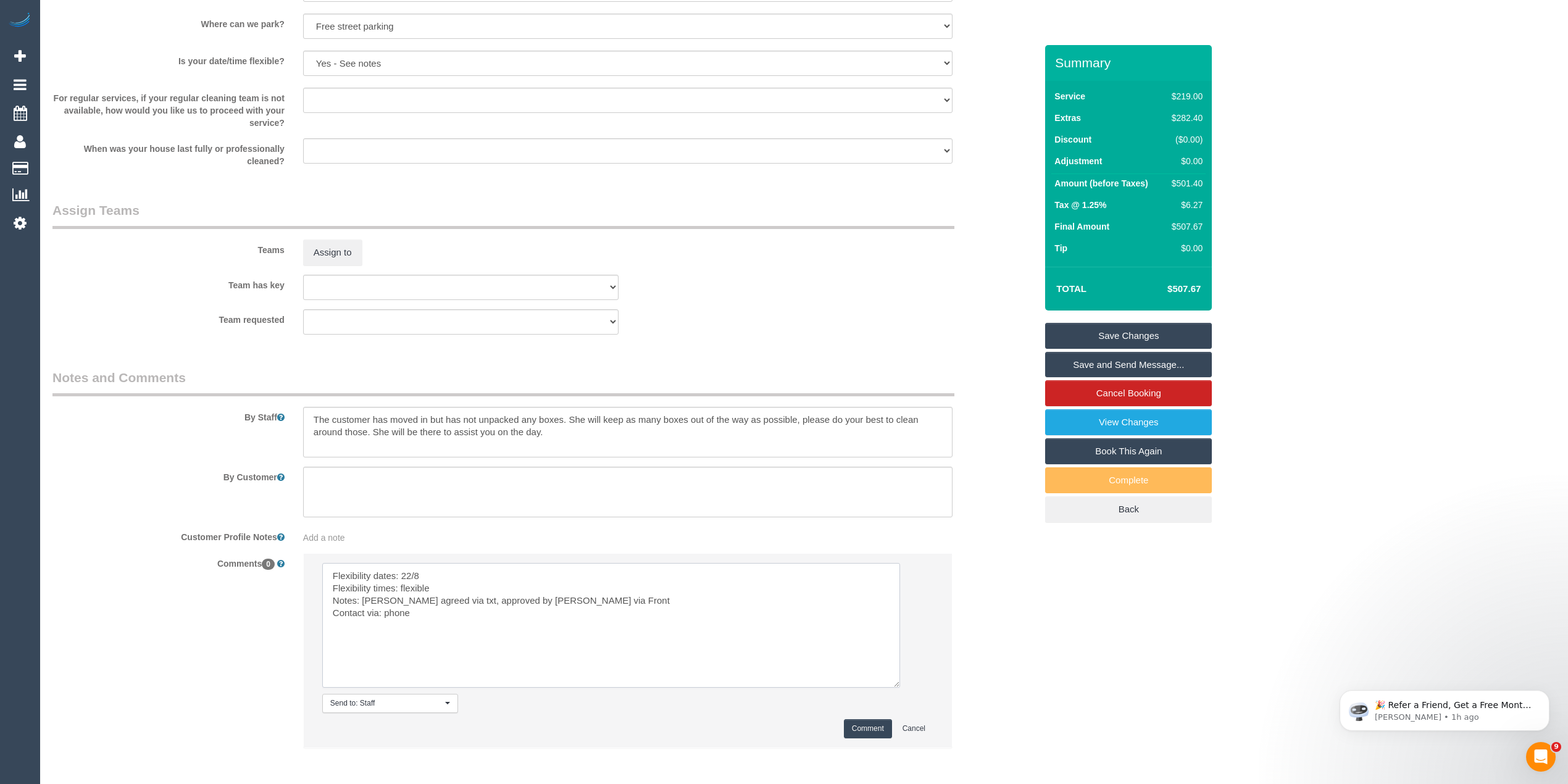
type textarea "Flexibility dates: 22/8 Flexibility times: flexible Notes: [PERSON_NAME] agreed…"
click at [868, 728] on button "Comment" at bounding box center [868, 729] width 48 height 19
